Goal: Information Seeking & Learning: Learn about a topic

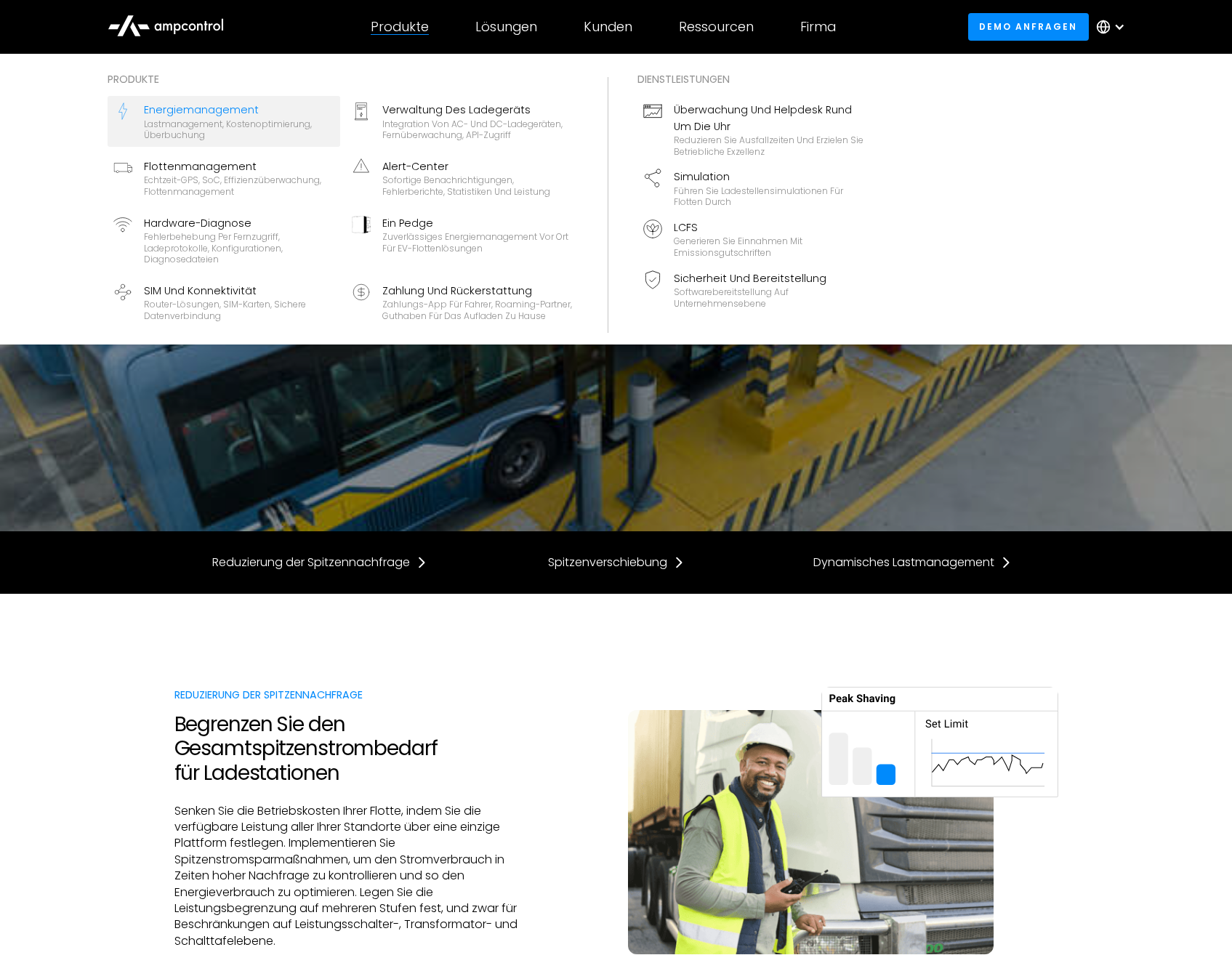
click at [207, 119] on div "Lastmanagement, Kostenoptimierung, Überbuchung" at bounding box center [239, 130] width 190 height 23
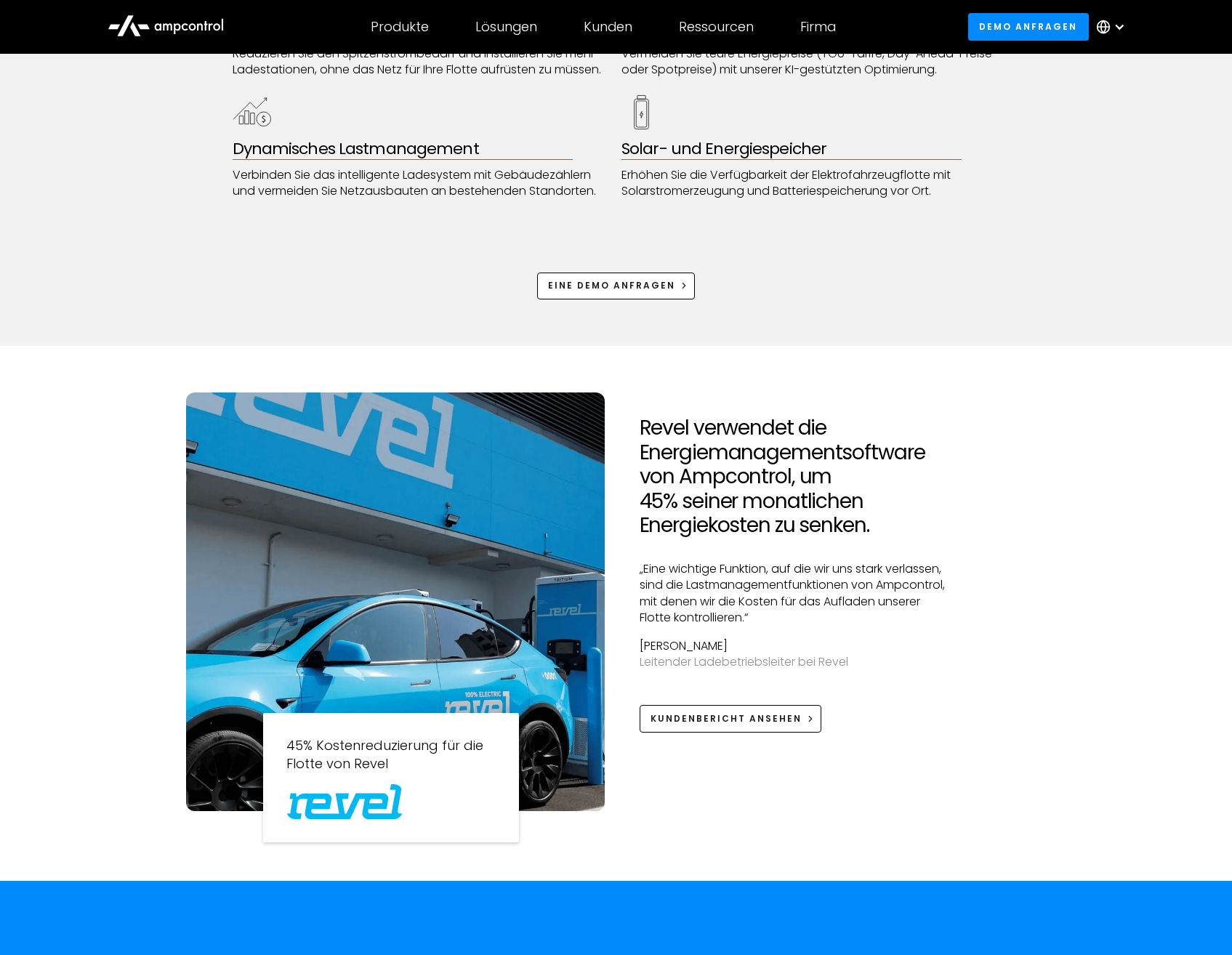
scroll to position [290, 0]
